Goal: Information Seeking & Learning: Learn about a topic

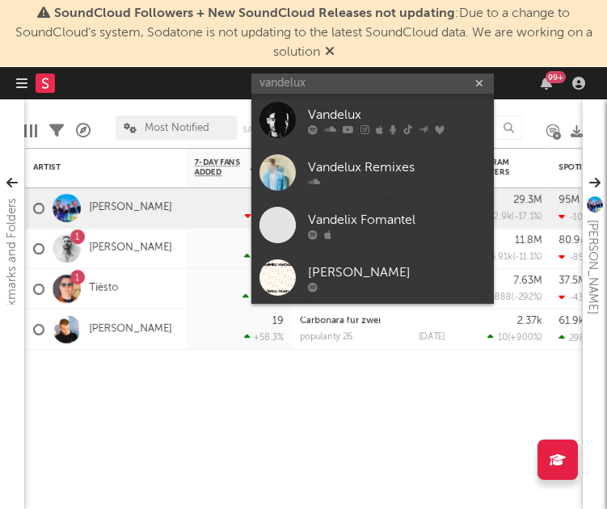
type input "vandelux"
click at [362, 114] on div "Vandelux" at bounding box center [397, 115] width 178 height 19
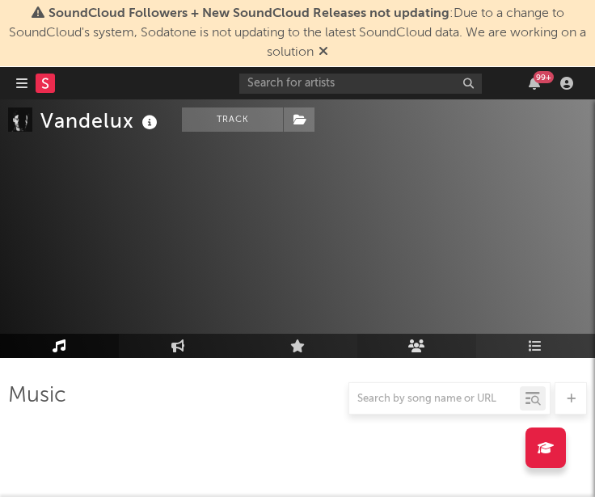
scroll to position [398, 0]
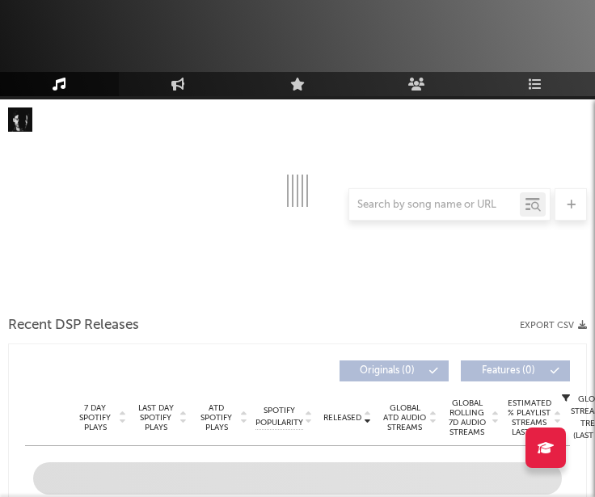
select select "6m"
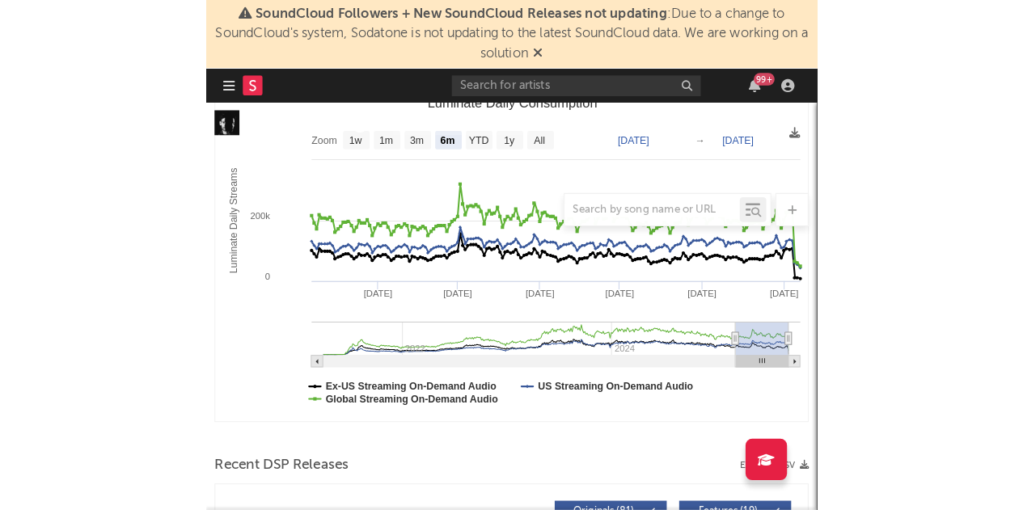
scroll to position [627, 0]
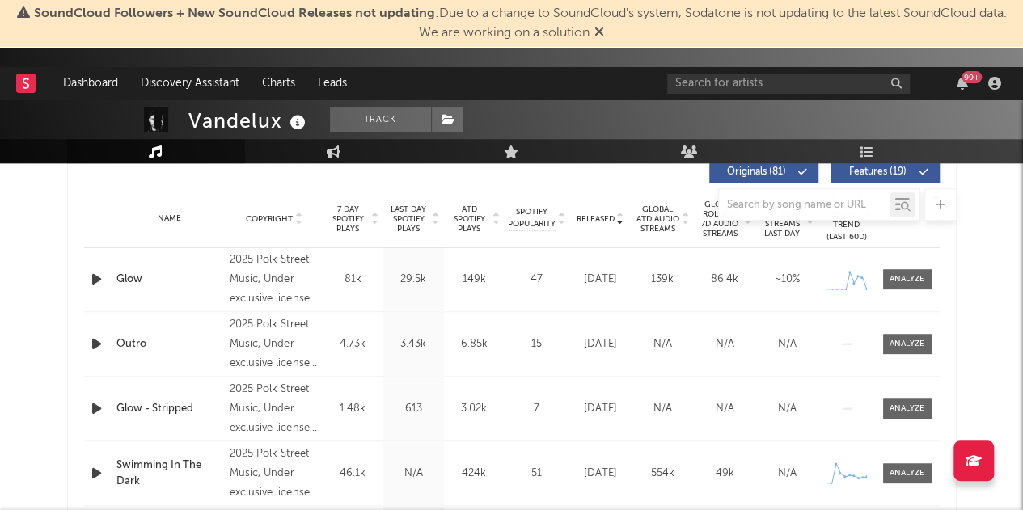
click at [435, 222] on icon at bounding box center [436, 222] width 8 height 6
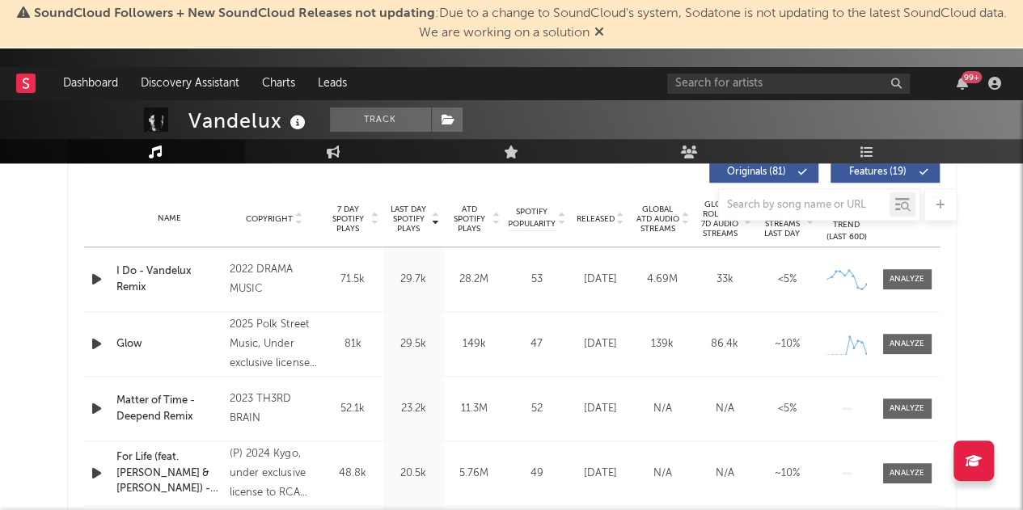
click at [606, 222] on icon at bounding box center [620, 222] width 8 height 6
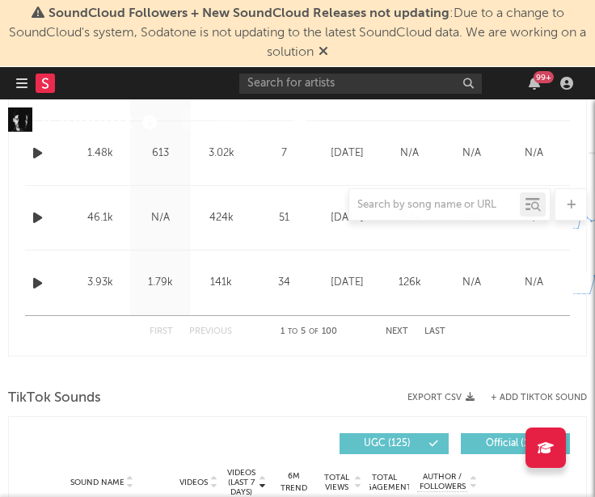
scroll to position [979, 0]
